Goal: Task Accomplishment & Management: Manage account settings

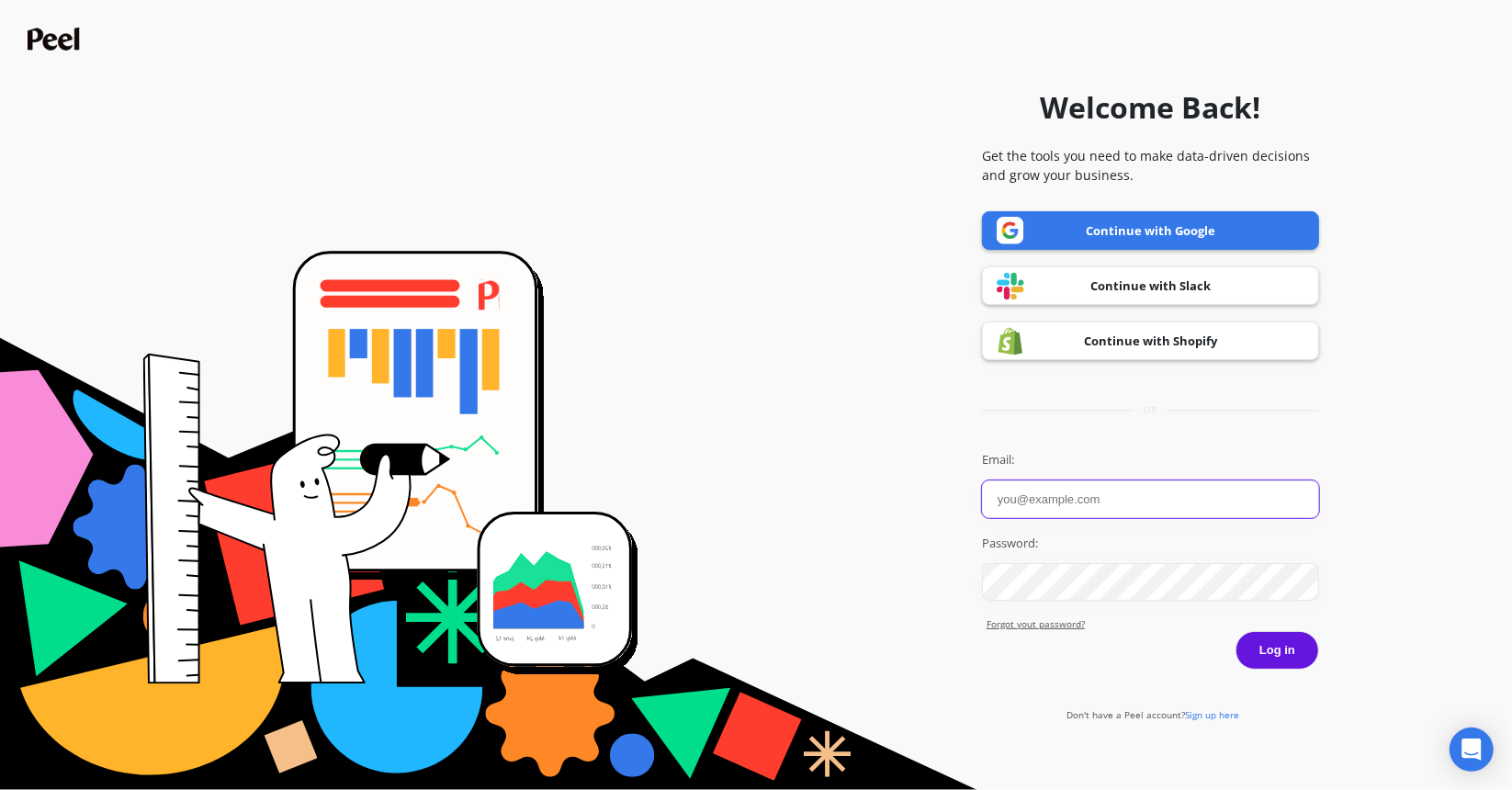
click at [1026, 511] on input "Email:" at bounding box center [1150, 500] width 337 height 38
click at [1027, 510] on input "Email:" at bounding box center [1150, 500] width 337 height 38
click at [1097, 357] on link "Continue with Shopify" at bounding box center [1150, 341] width 337 height 39
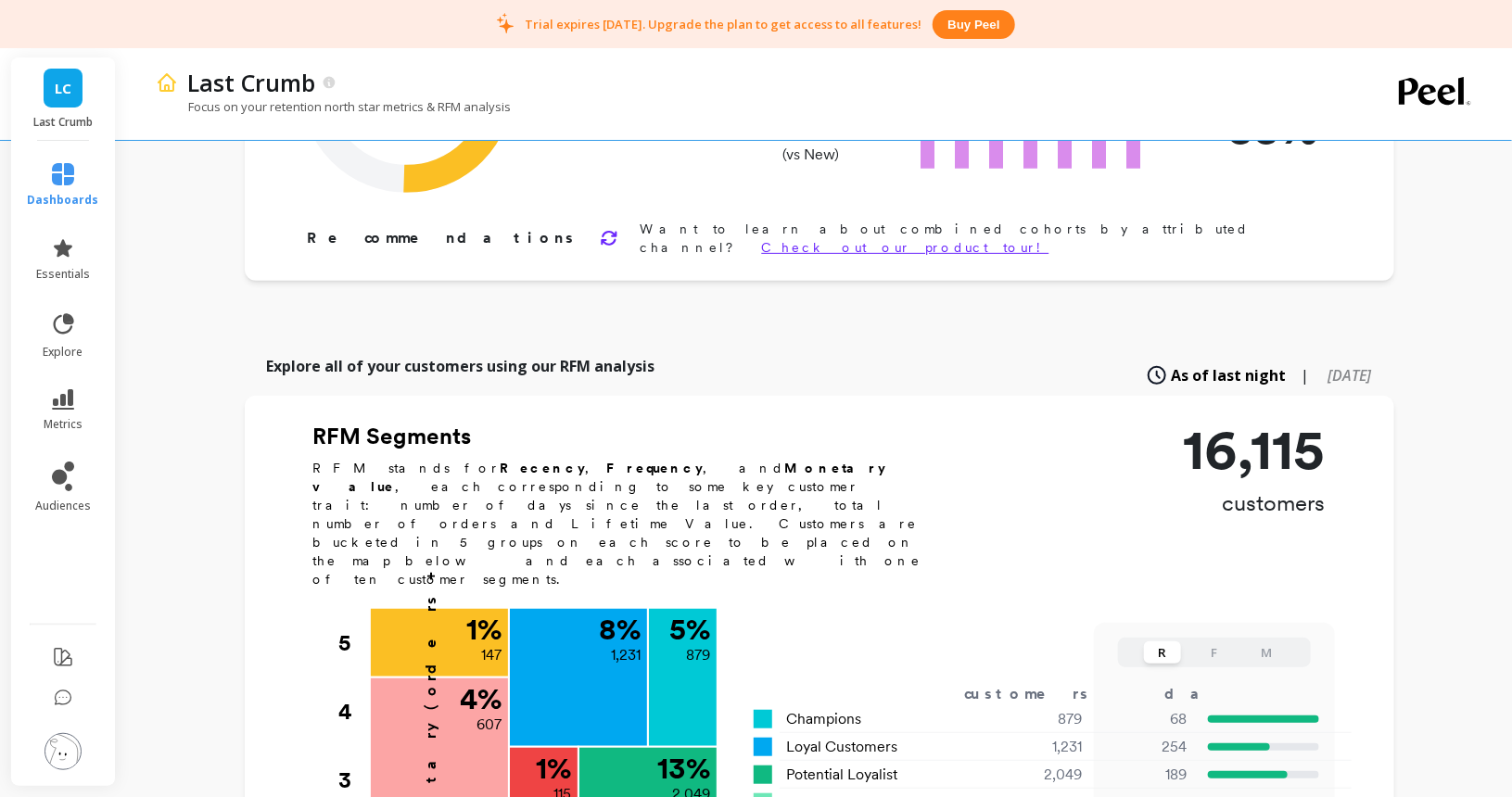
scroll to position [283, 0]
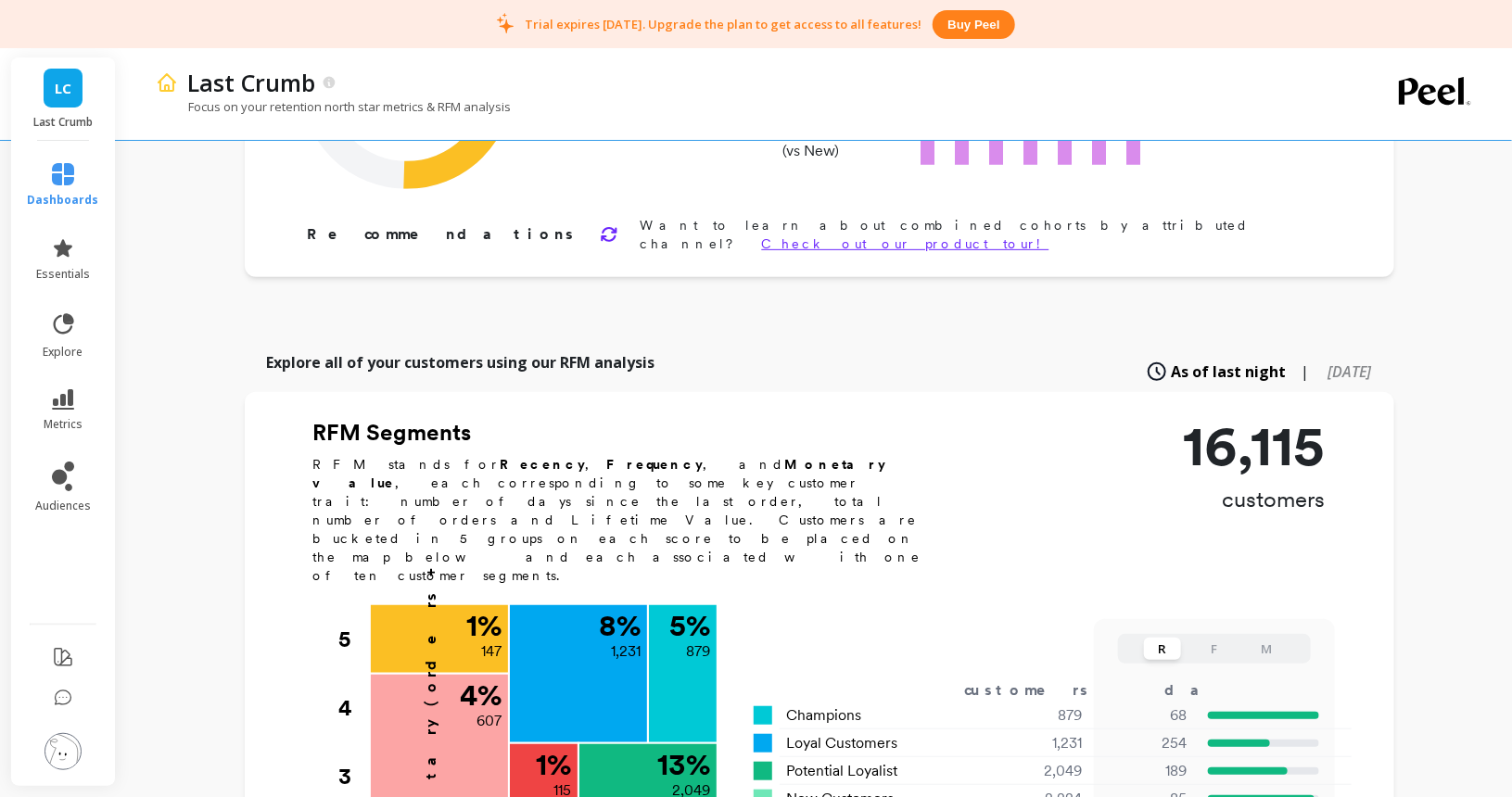
click at [67, 90] on span "LC" at bounding box center [63, 88] width 17 height 21
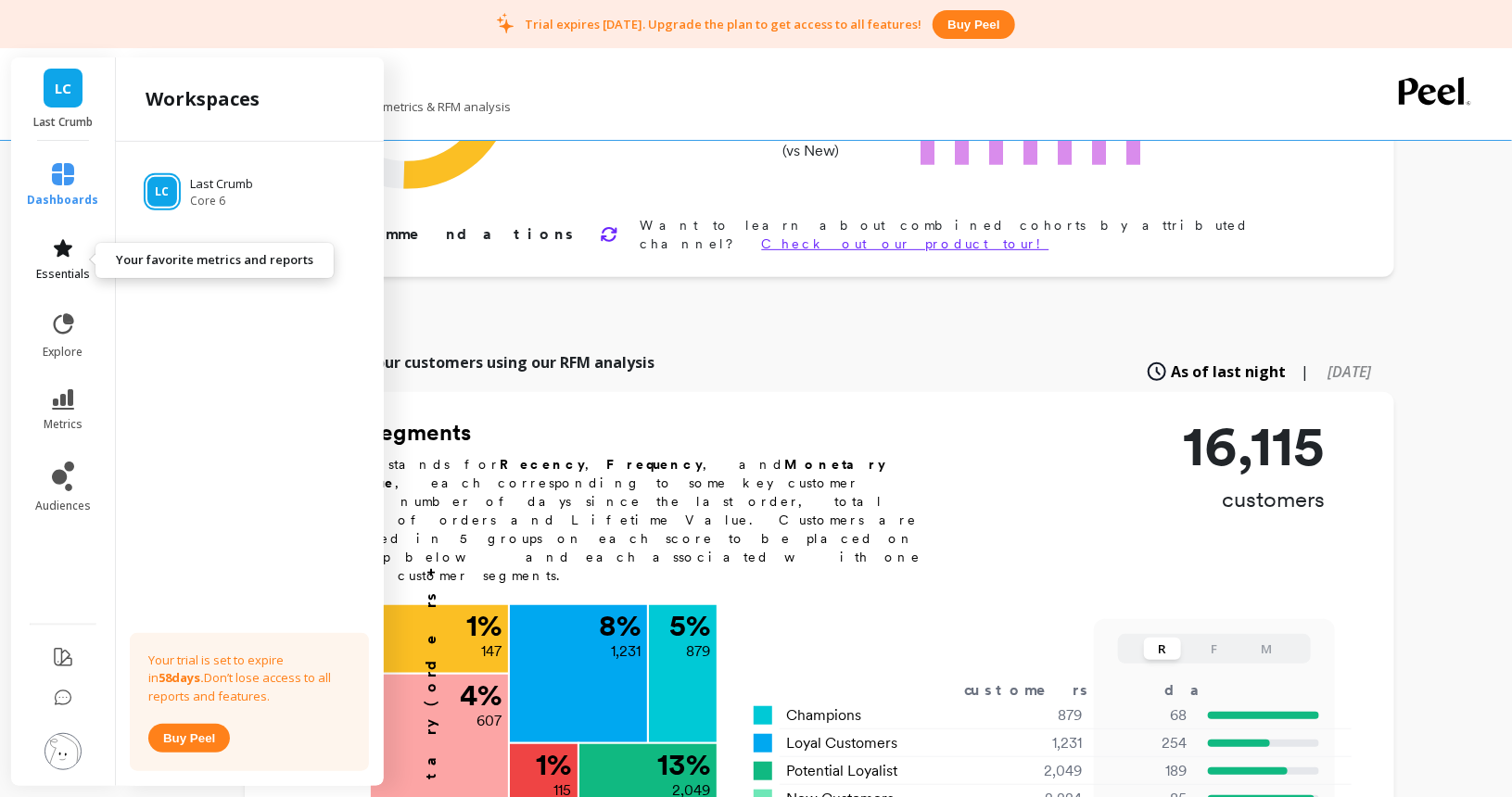
click at [64, 268] on span "essentials" at bounding box center [63, 274] width 54 height 15
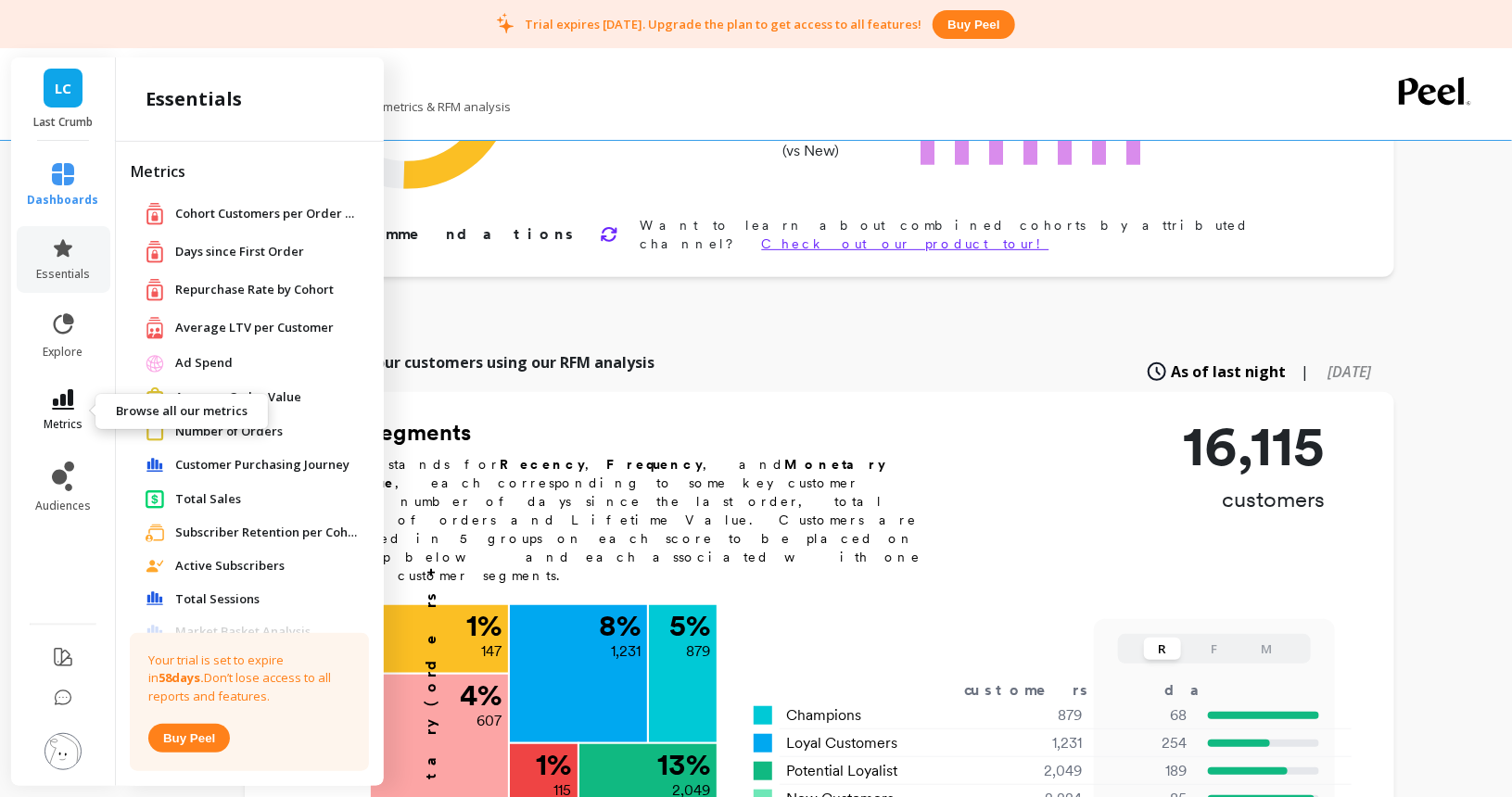
click at [62, 414] on link "metrics" at bounding box center [63, 410] width 71 height 43
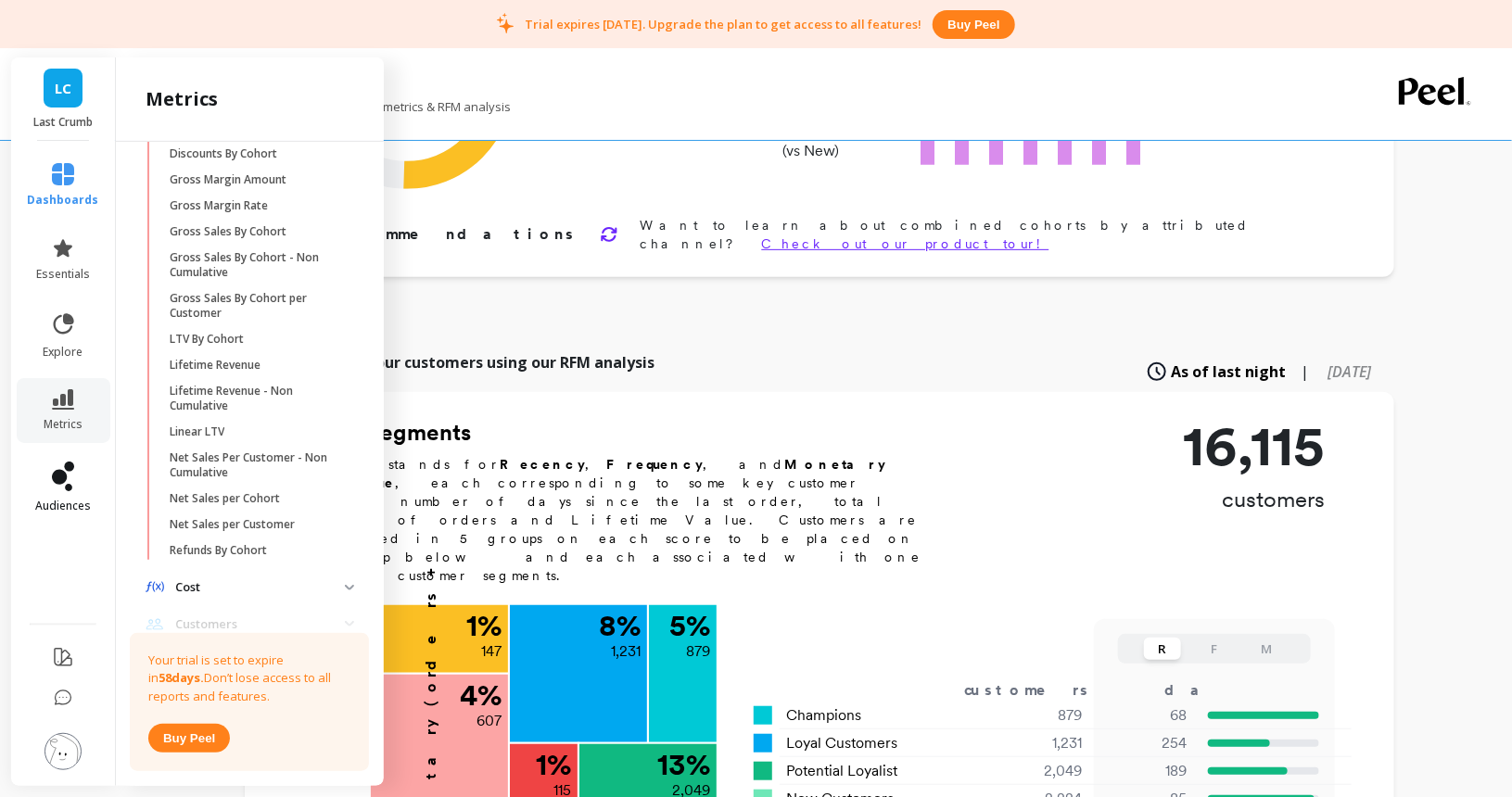
scroll to position [345, 0]
click at [74, 502] on span "audiences" at bounding box center [63, 506] width 56 height 15
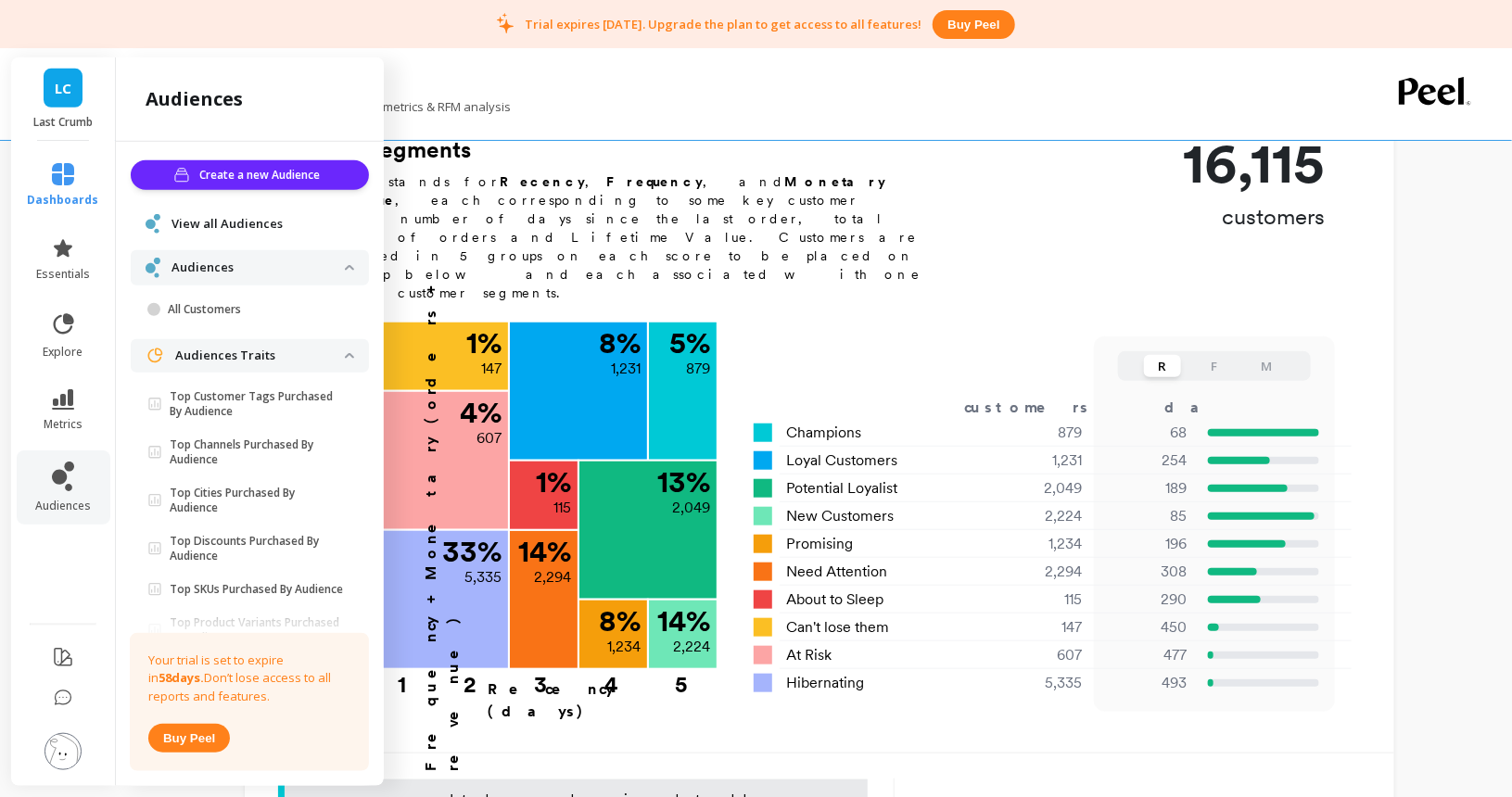
scroll to position [588, 0]
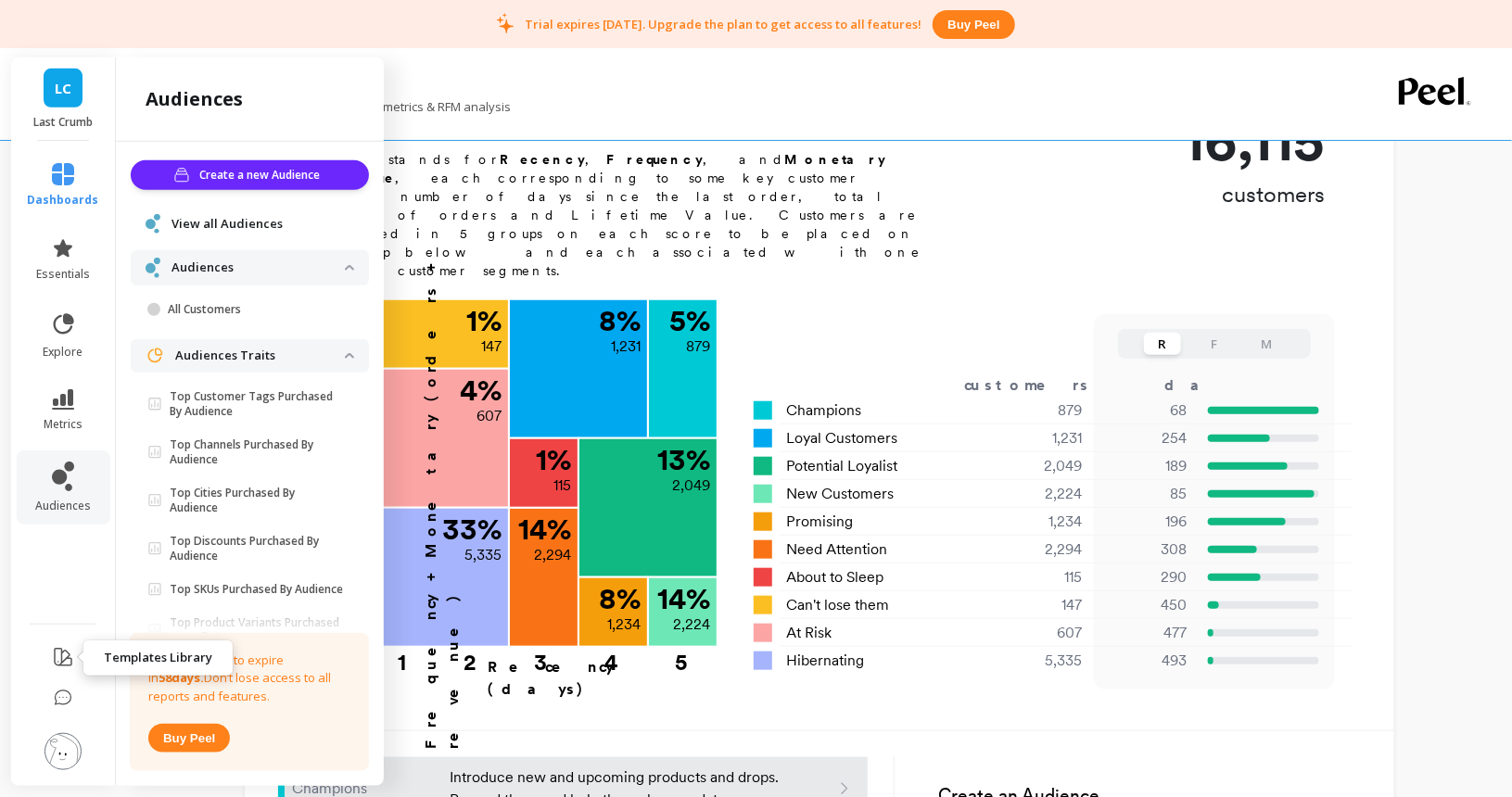
click at [57, 658] on icon at bounding box center [63, 657] width 22 height 22
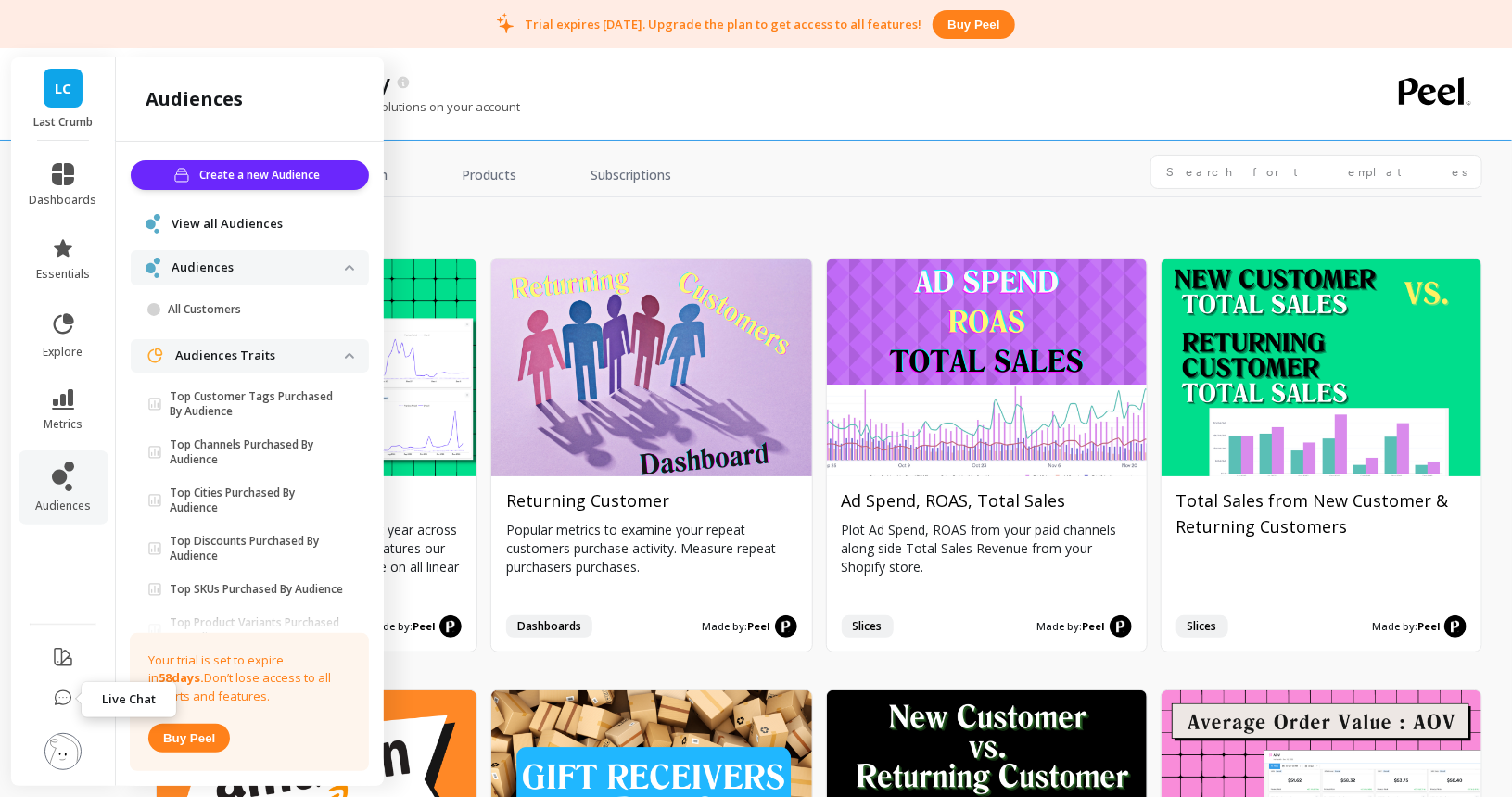
click at [67, 716] on button at bounding box center [63, 701] width 19 height 40
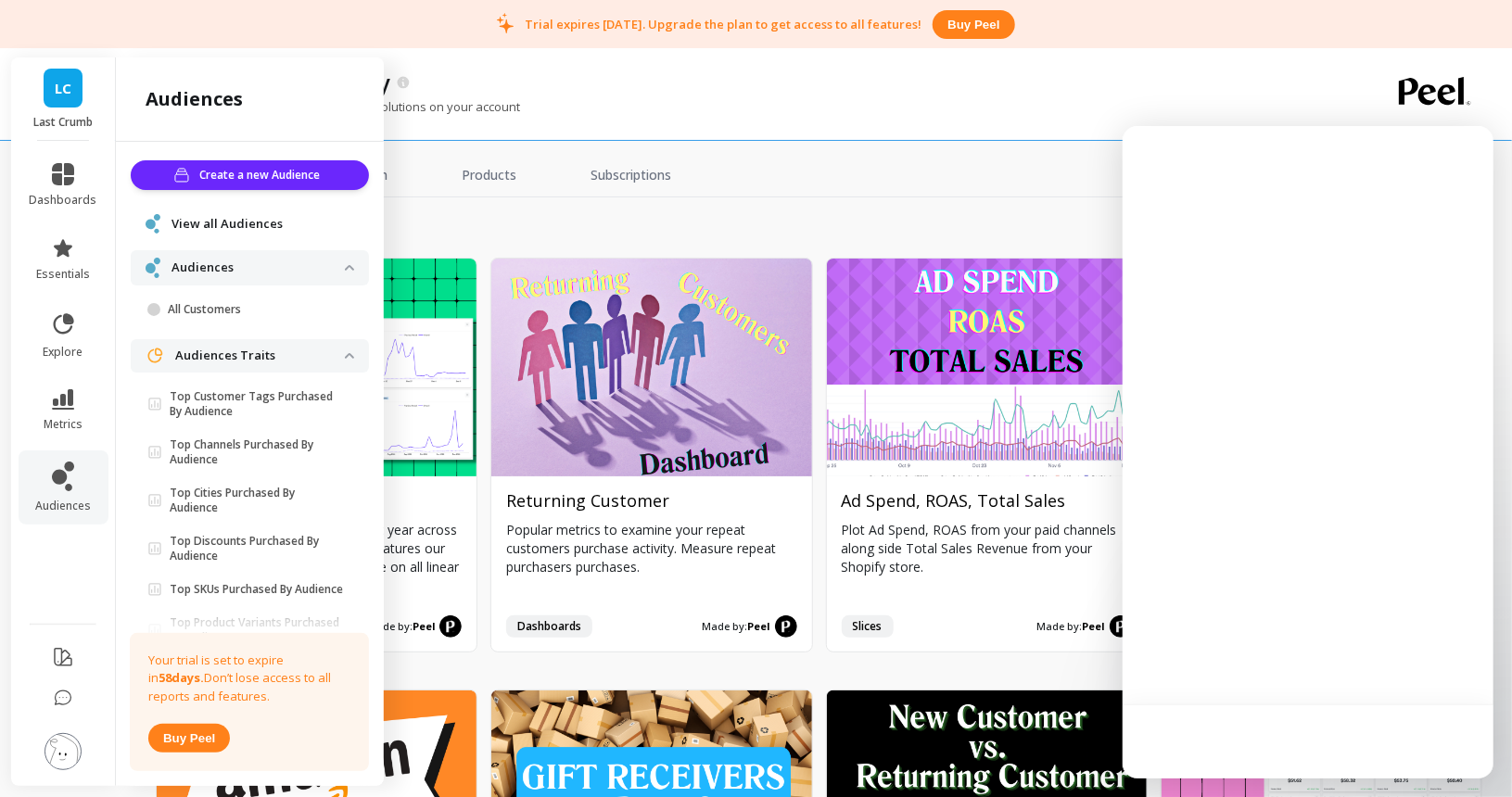
click at [67, 736] on img at bounding box center [63, 751] width 37 height 37
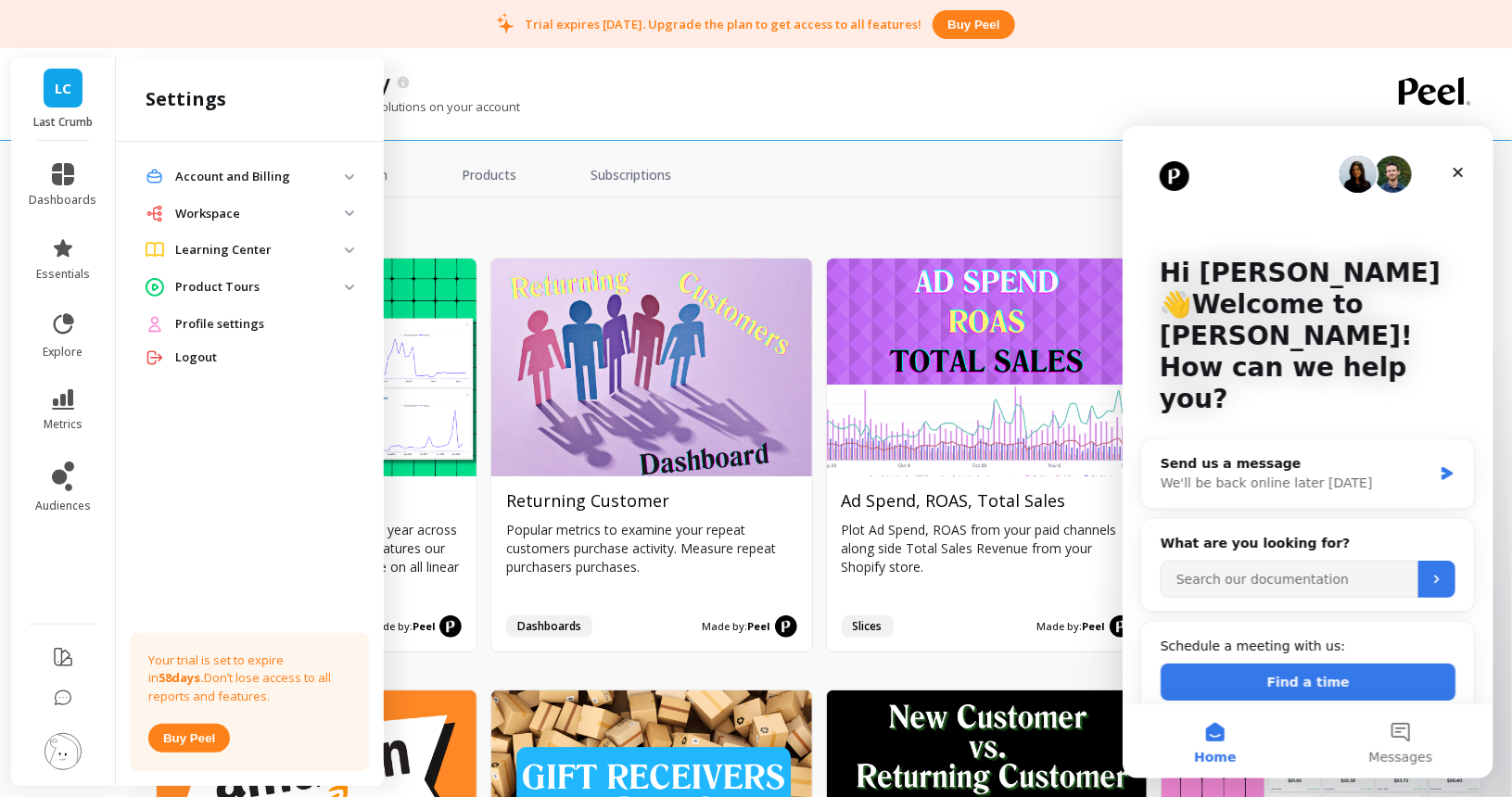
click at [265, 202] on span "Workspace" at bounding box center [250, 213] width 238 height 33
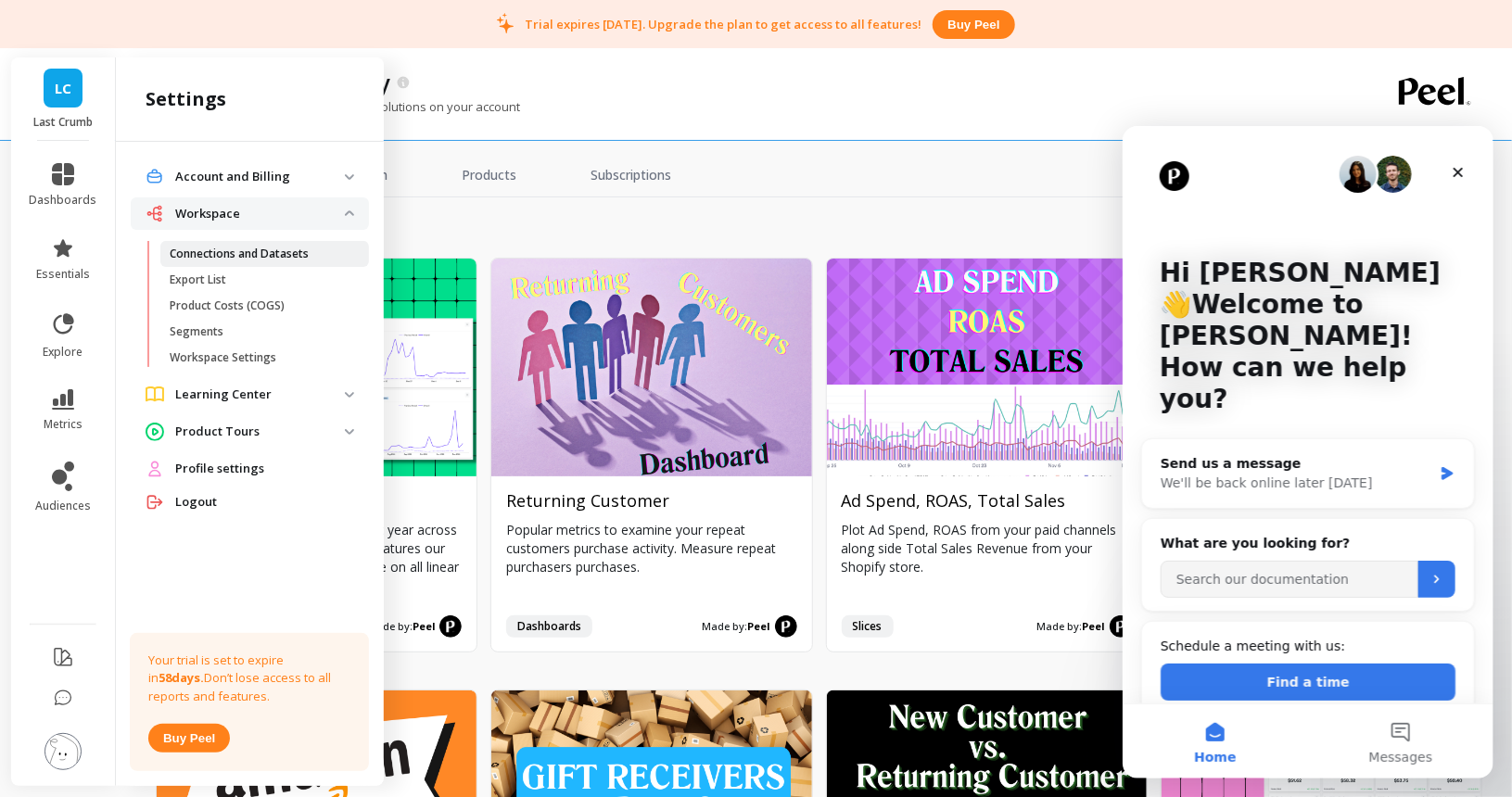
click at [258, 255] on p "Connections and Datasets" at bounding box center [239, 254] width 139 height 15
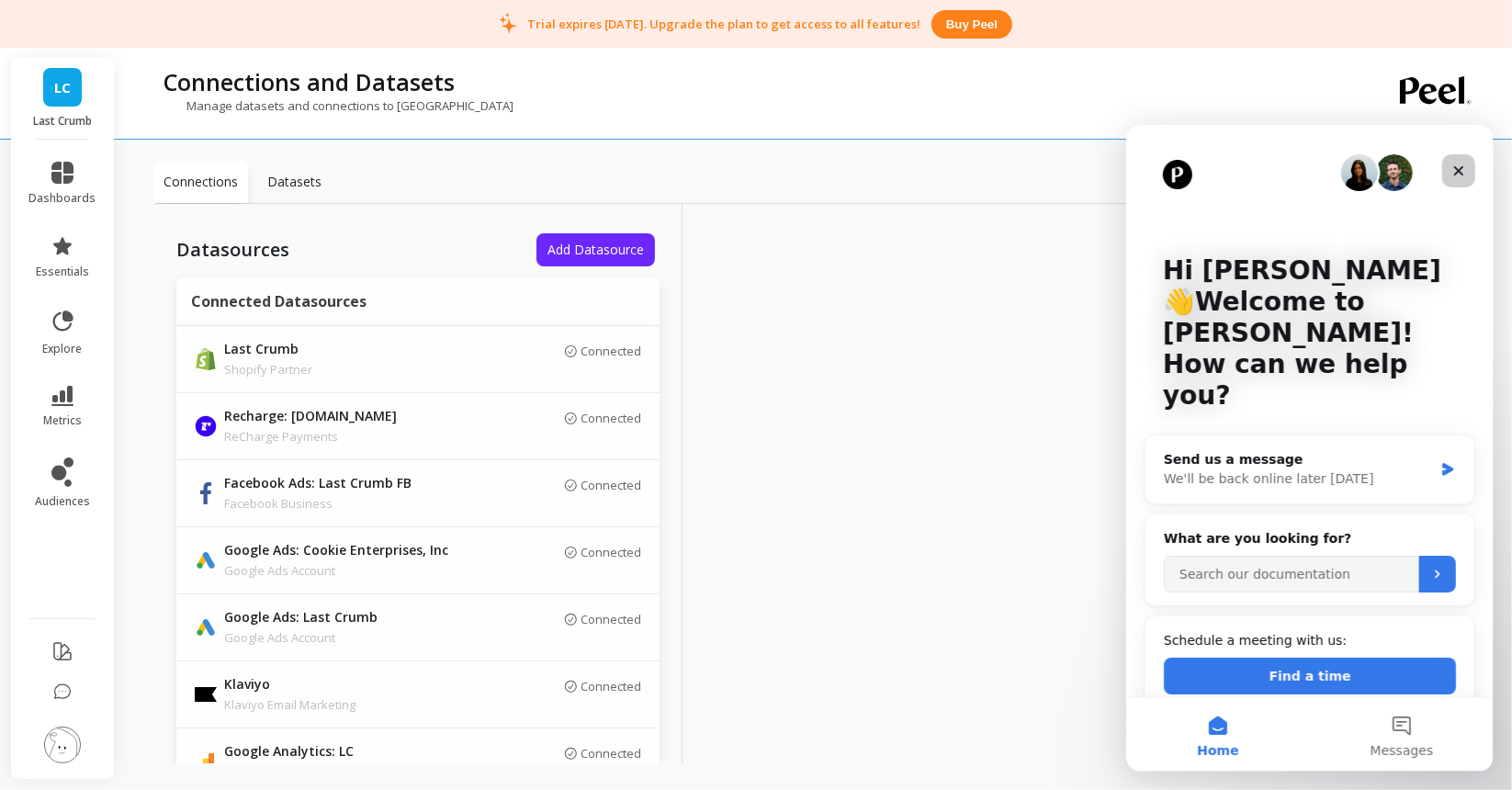
click at [1446, 166] on div "Close" at bounding box center [1458, 169] width 33 height 33
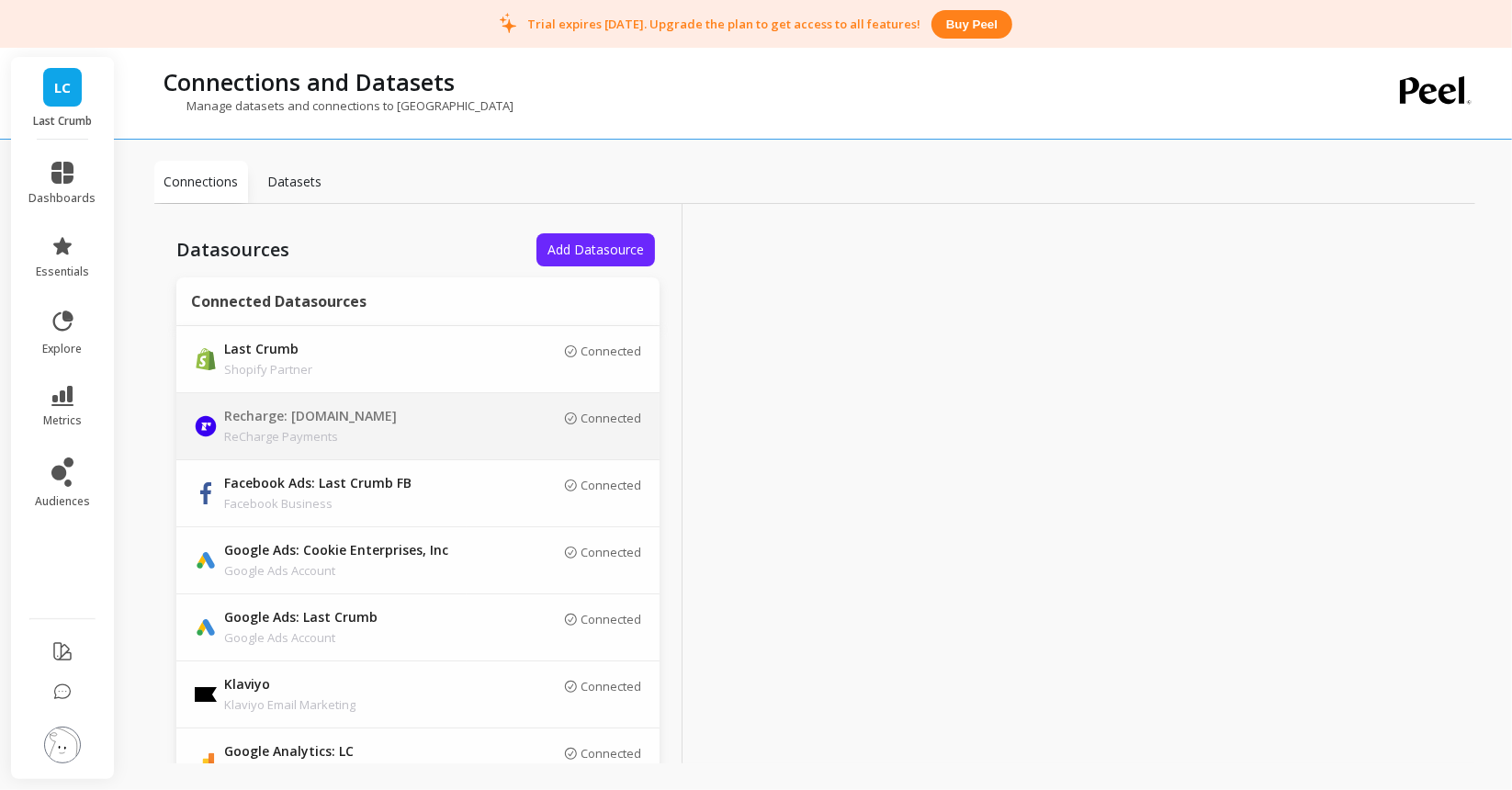
click at [500, 435] on div "Connected" at bounding box center [564, 426] width 157 height 32
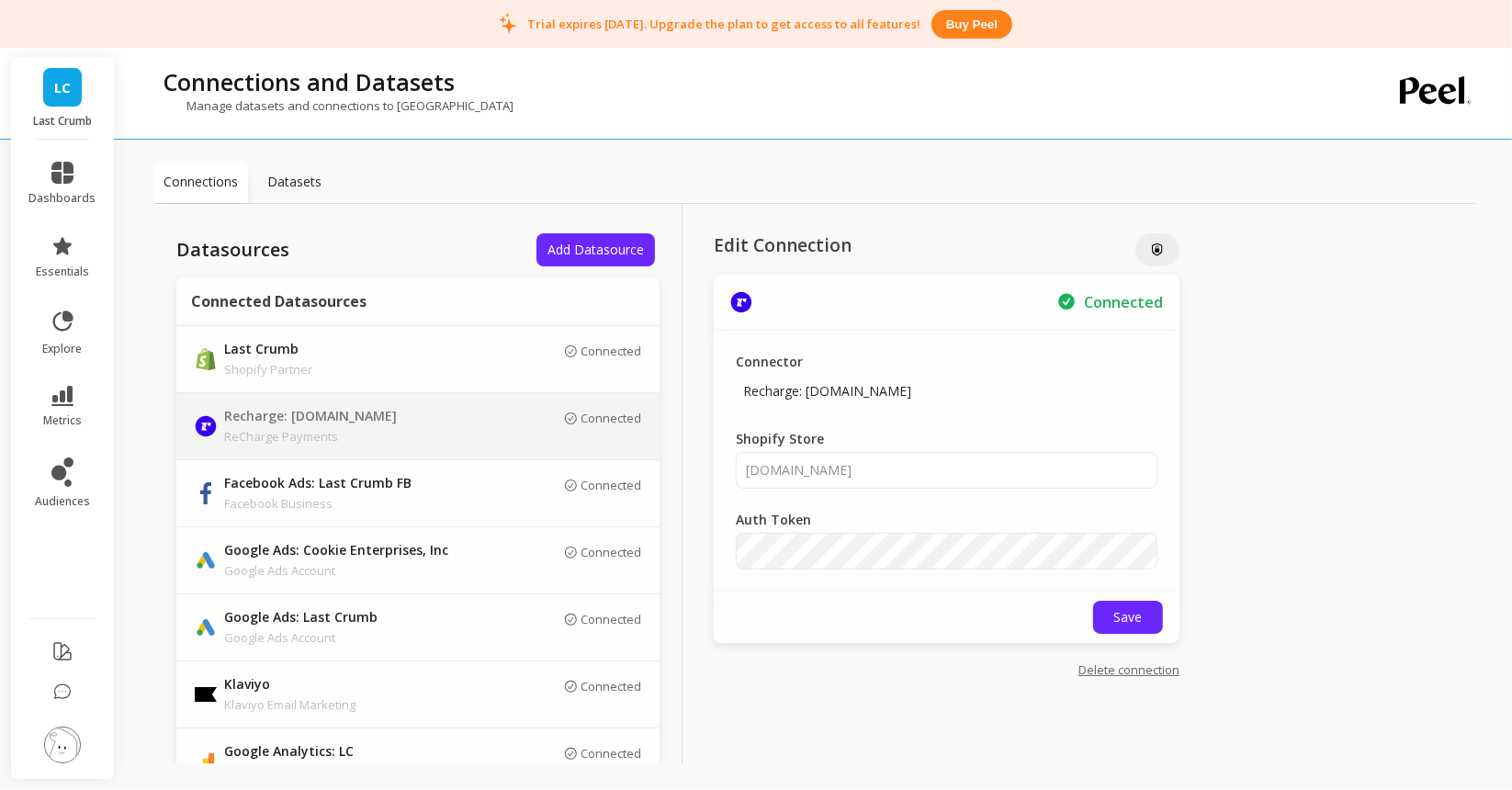
click at [1136, 599] on div "Save" at bounding box center [946, 618] width 466 height 52
click at [1130, 609] on span "Save" at bounding box center [1129, 618] width 29 height 18
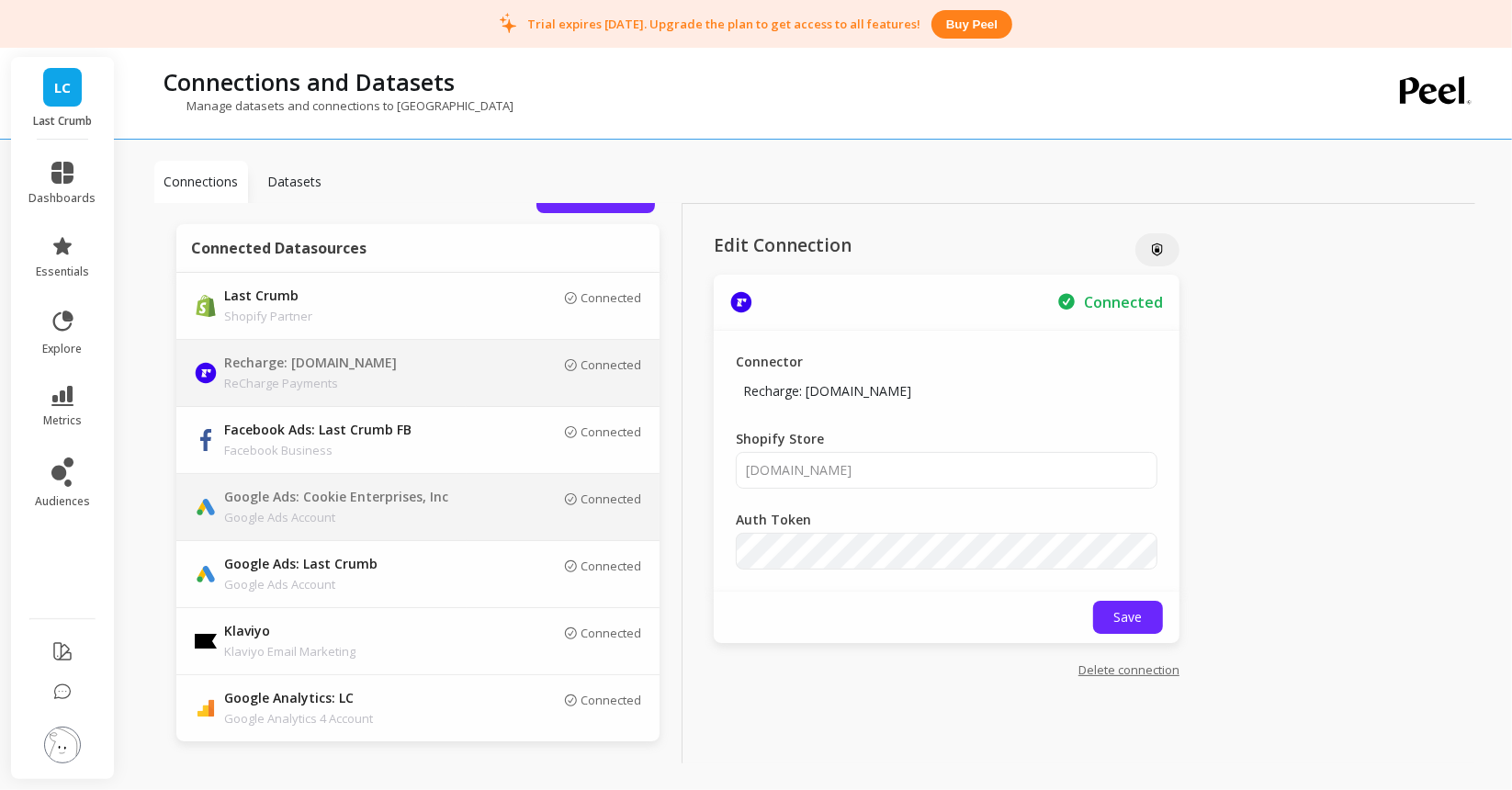
scroll to position [49, 0]
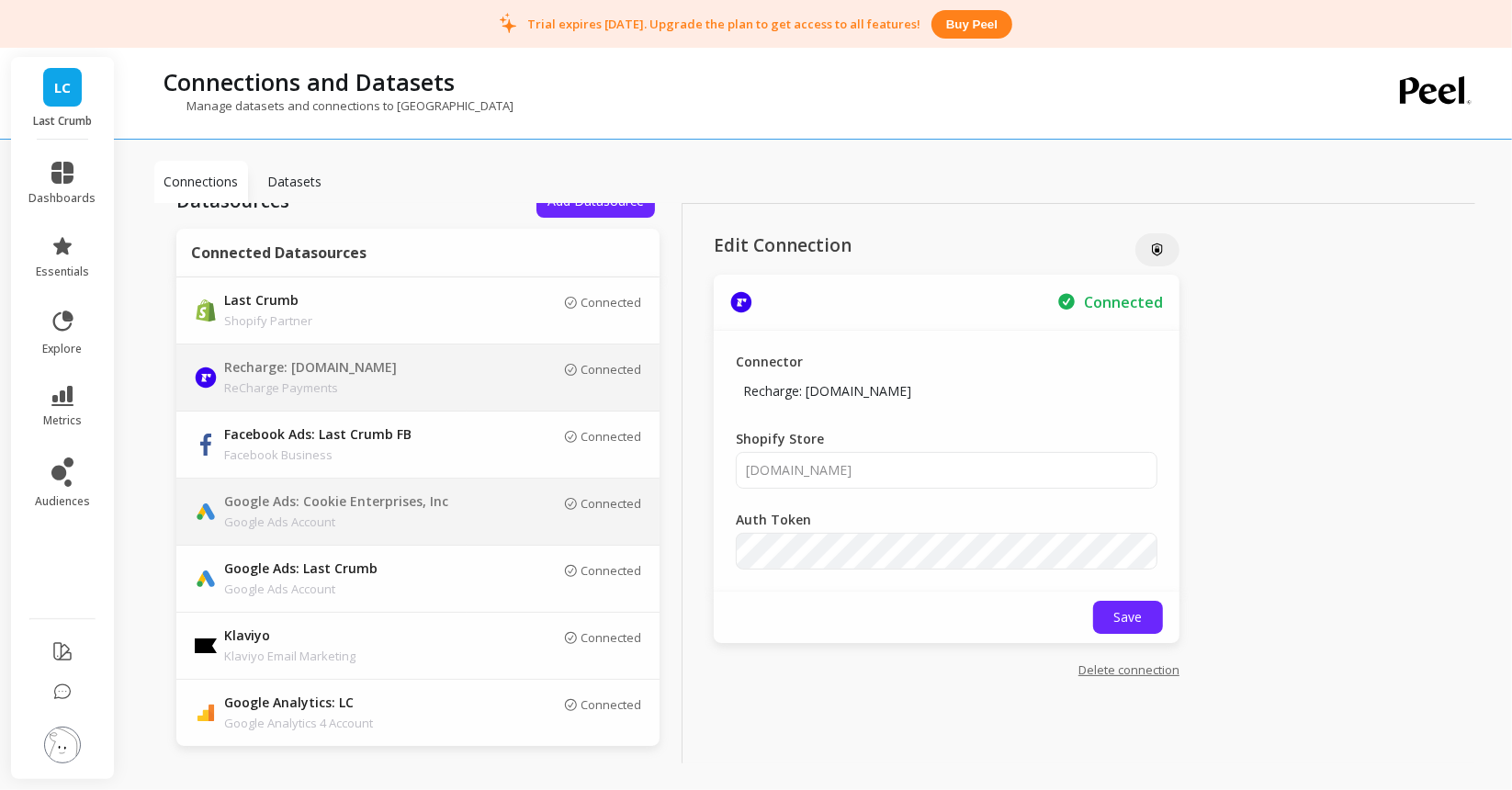
click at [481, 507] on p "Google Ads: Cookie Enterprises, Inc" at bounding box center [353, 503] width 258 height 20
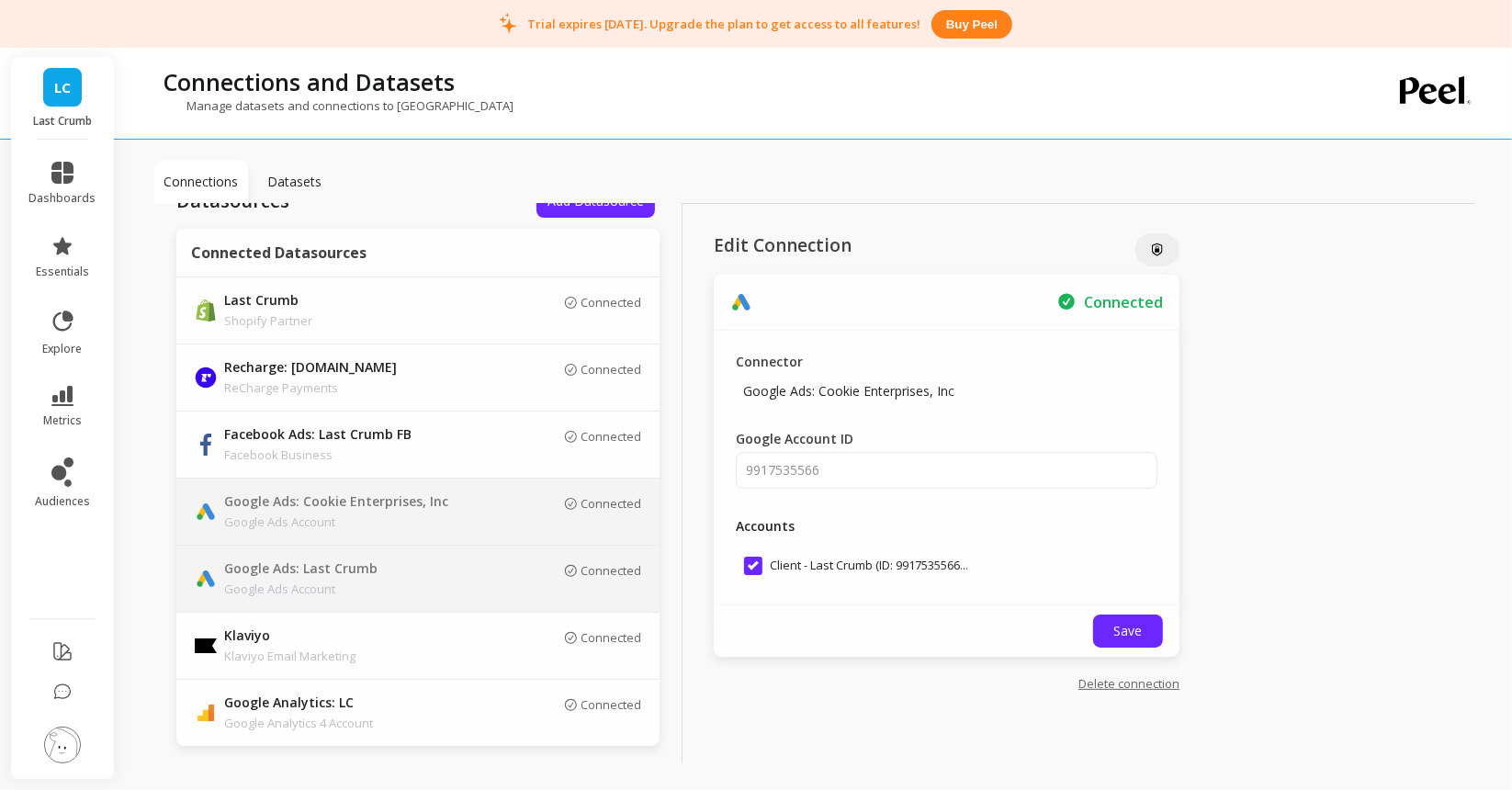
click at [522, 595] on td "Connected" at bounding box center [563, 580] width 193 height 67
click at [749, 557] on input "Client - Last Crumb (ID: 9917535566..." at bounding box center [856, 566] width 224 height 19
checkbox input "true"
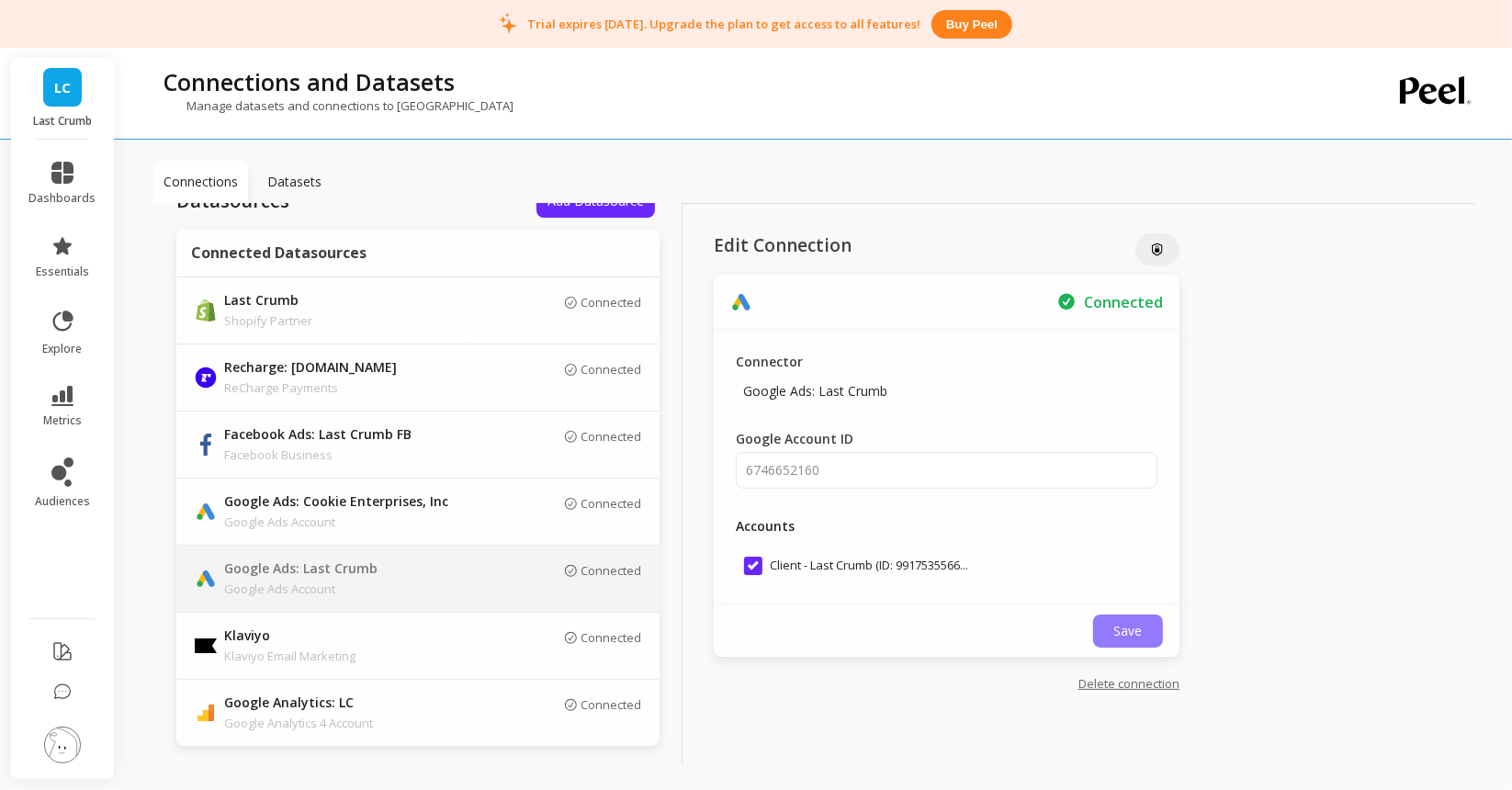
click at [1144, 639] on button "Save" at bounding box center [1128, 630] width 69 height 33
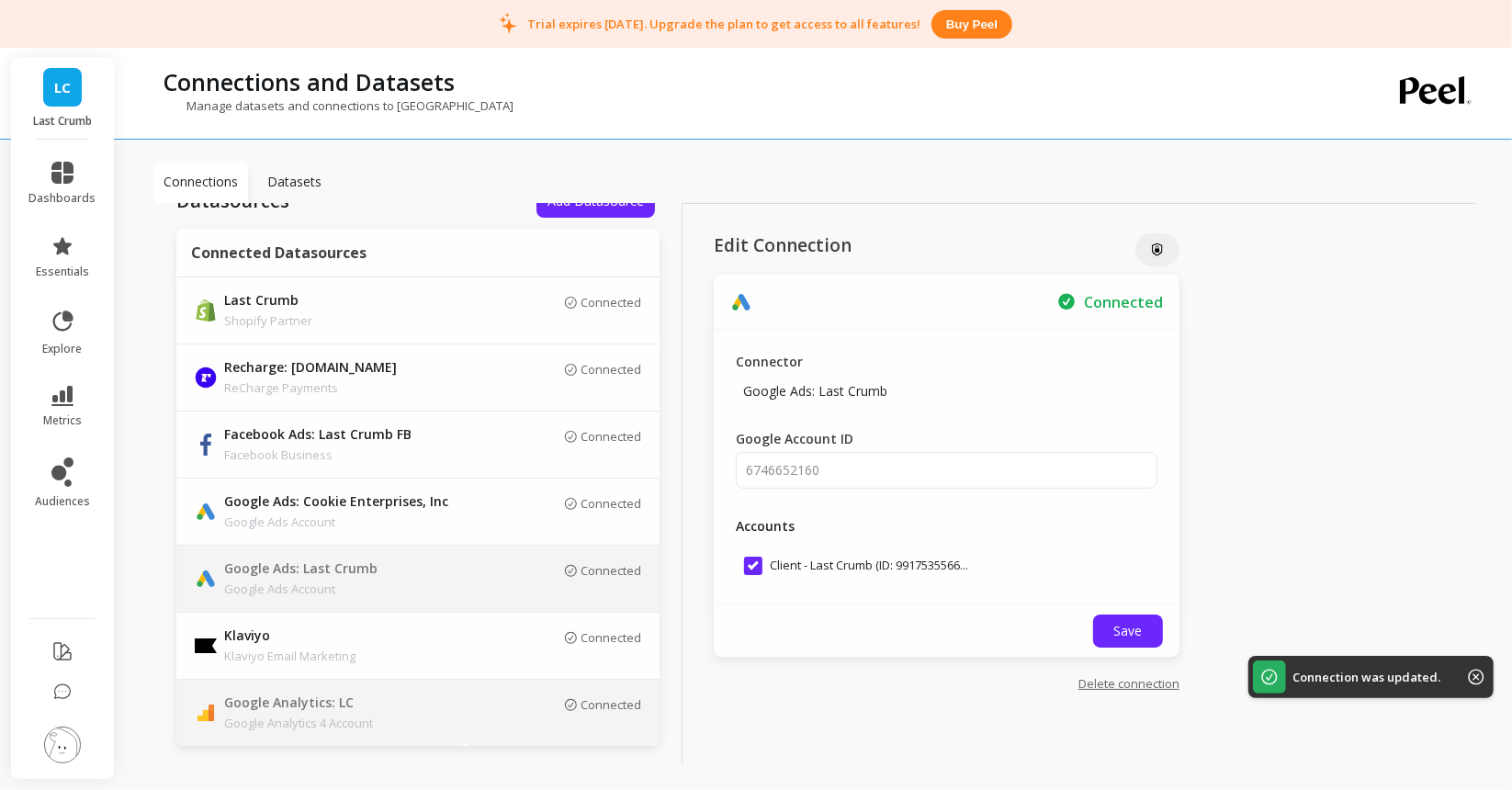
click at [455, 704] on p "Google Analytics: LC" at bounding box center [353, 704] width 258 height 20
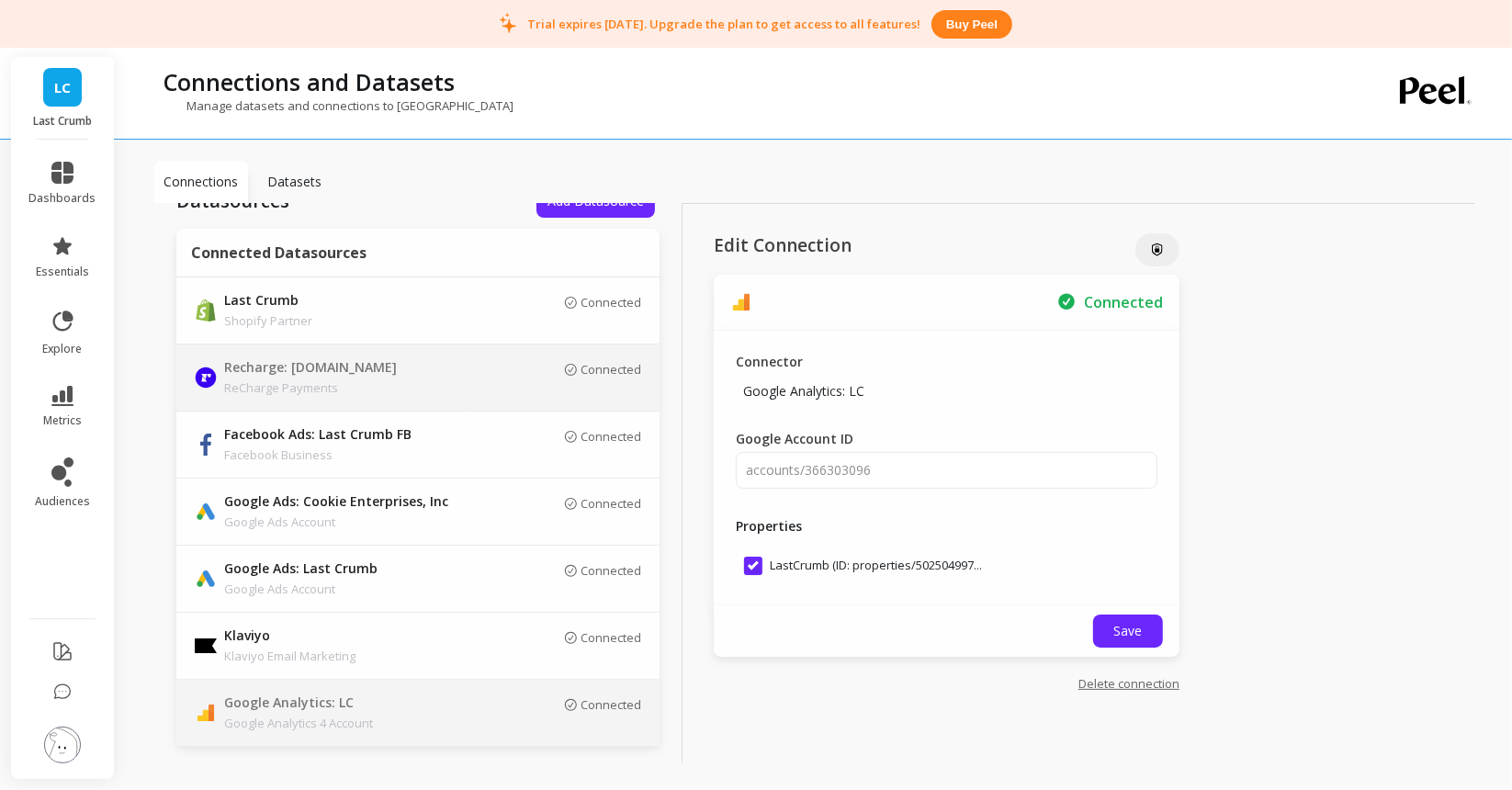
click at [493, 379] on div "Connected" at bounding box center [564, 378] width 157 height 32
type input "[DOMAIN_NAME]"
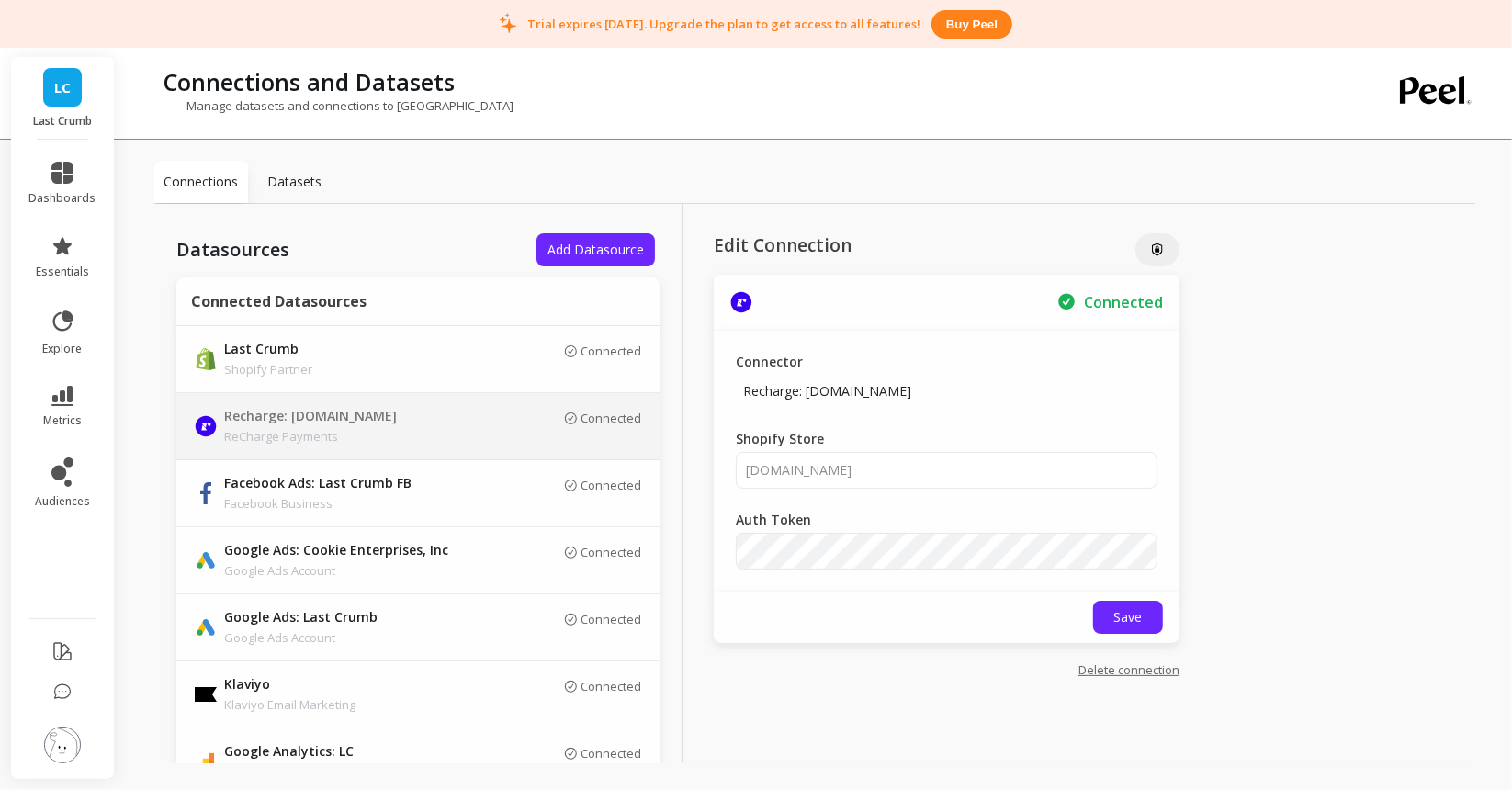
click at [320, 176] on p "Datasets" at bounding box center [295, 181] width 54 height 19
